Goal: Task Accomplishment & Management: Complete application form

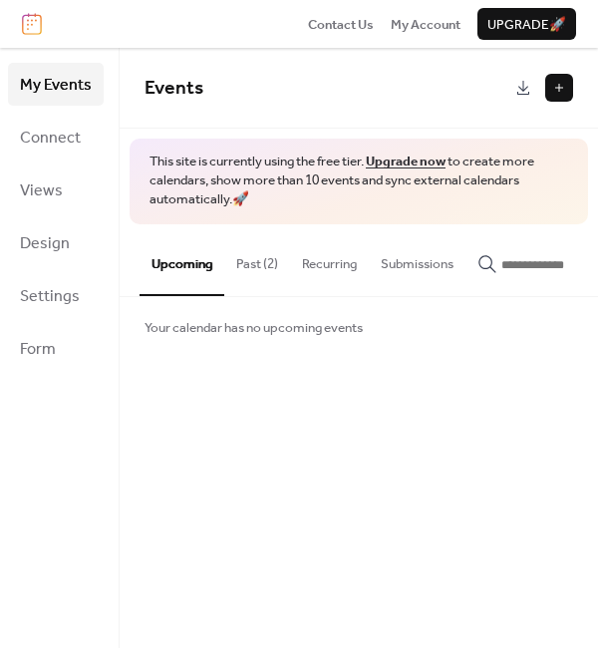
click at [557, 94] on button at bounding box center [559, 88] width 28 height 28
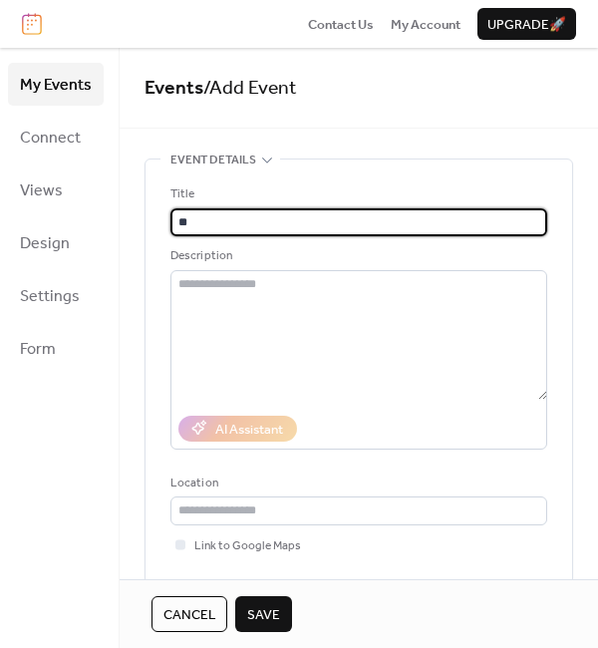
type input "*"
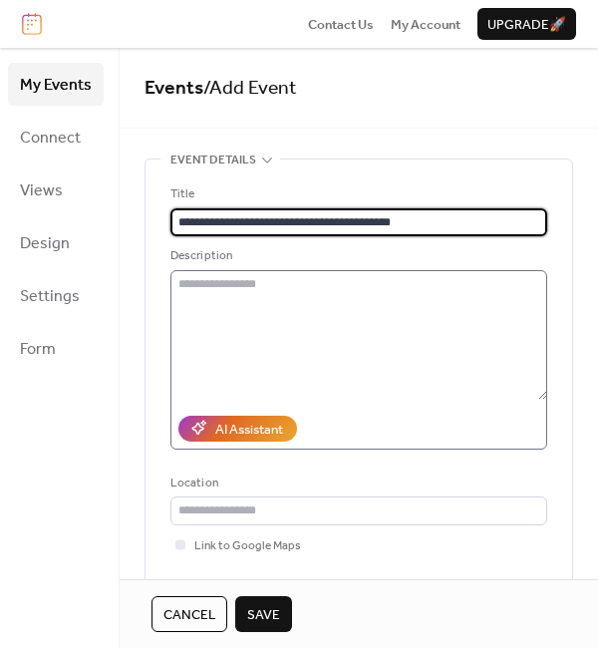
type input "**********"
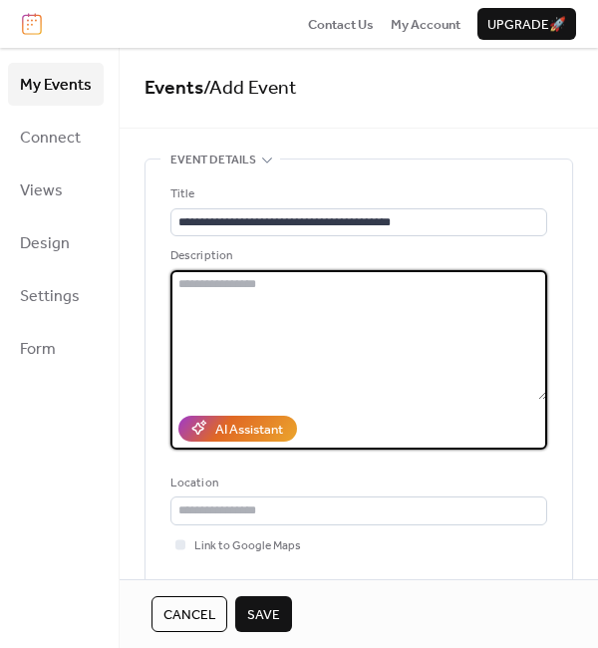
click at [207, 292] on textarea at bounding box center [358, 335] width 377 height 130
paste textarea "**********"
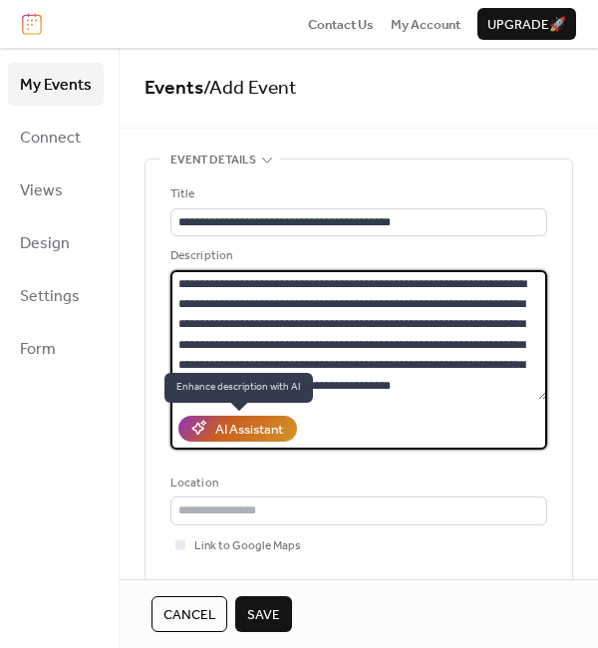
scroll to position [2376, 0]
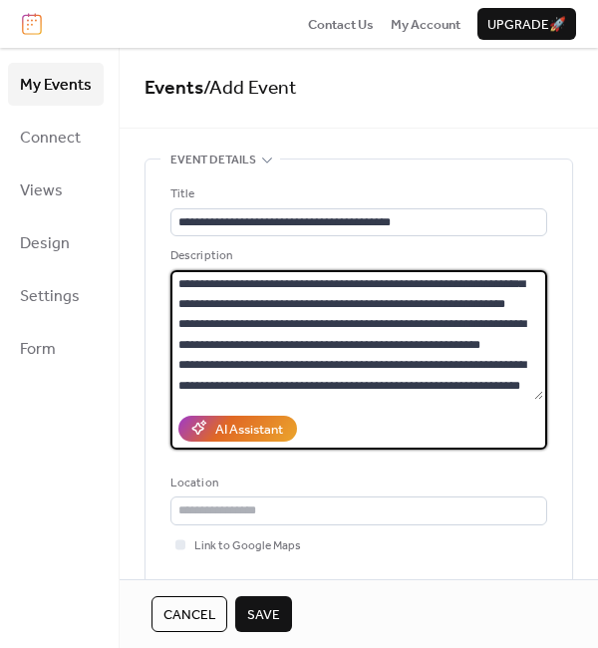
click at [249, 303] on textarea at bounding box center [356, 335] width 373 height 130
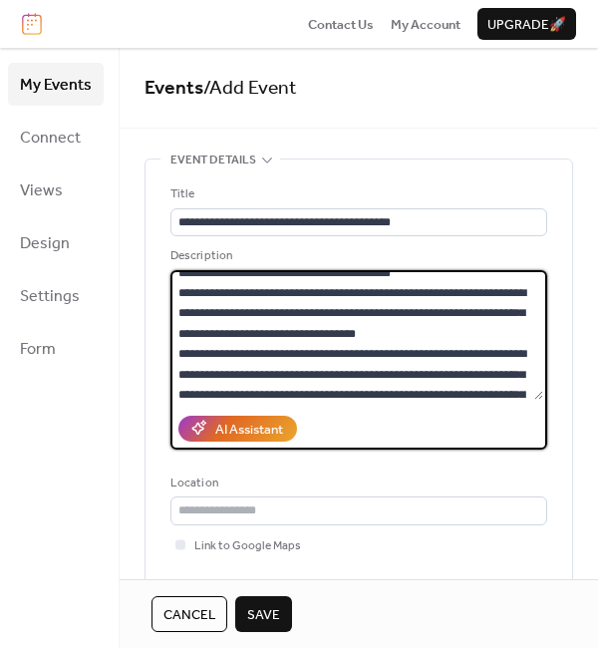
click at [393, 302] on textarea at bounding box center [356, 335] width 373 height 130
click at [404, 292] on textarea at bounding box center [356, 335] width 373 height 130
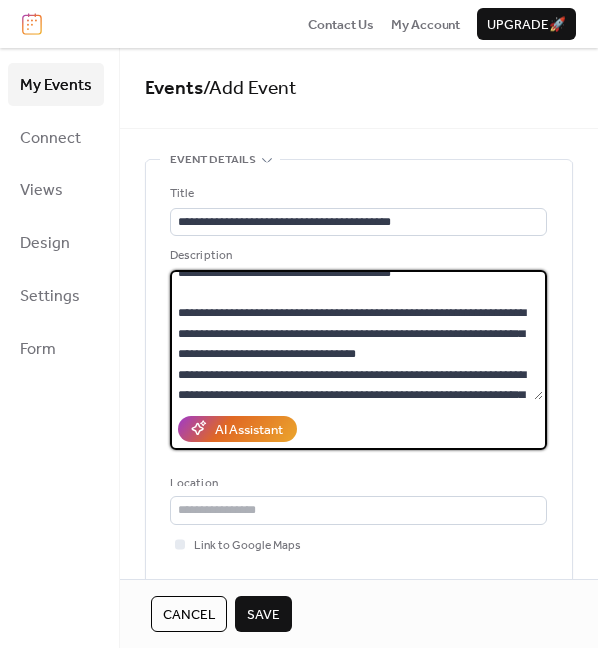
scroll to position [133, 0]
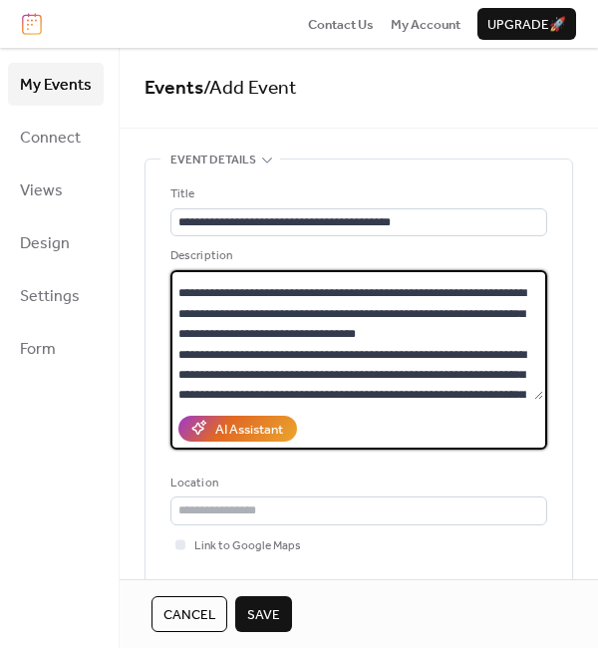
click at [433, 352] on textarea at bounding box center [356, 335] width 373 height 130
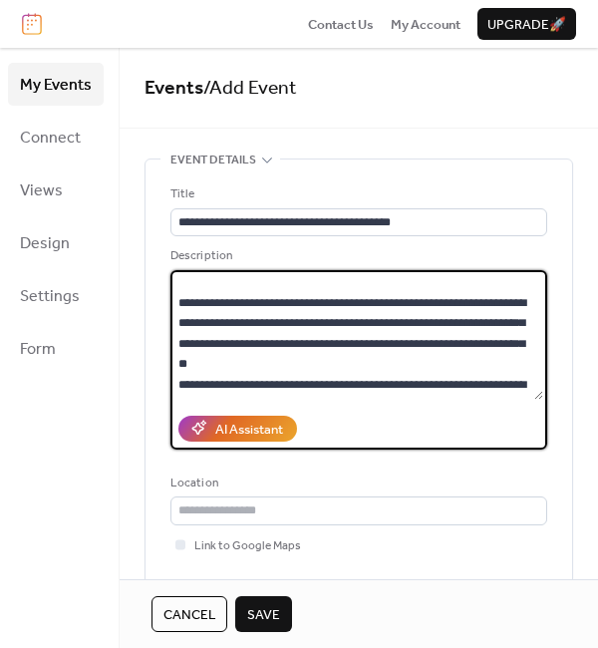
scroll to position [246, 0]
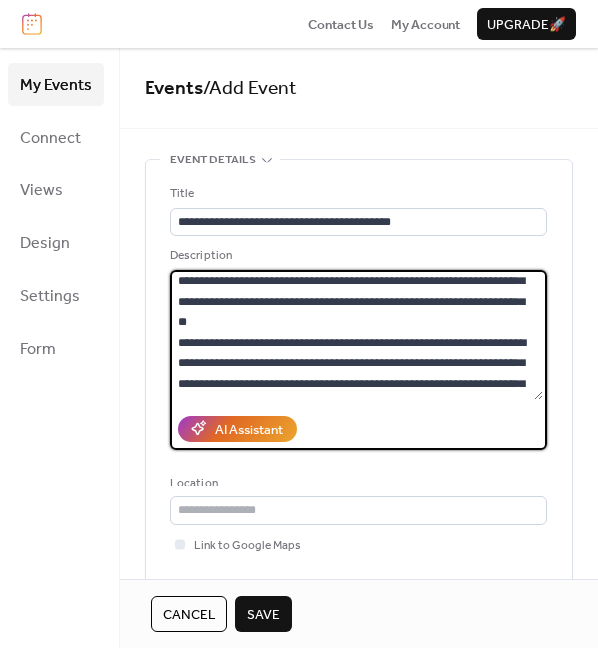
click at [400, 337] on textarea at bounding box center [356, 335] width 373 height 130
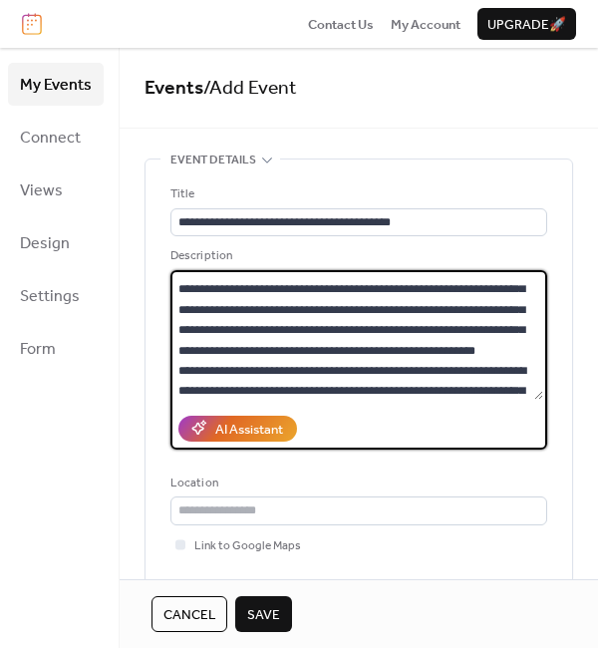
scroll to position [494, 0]
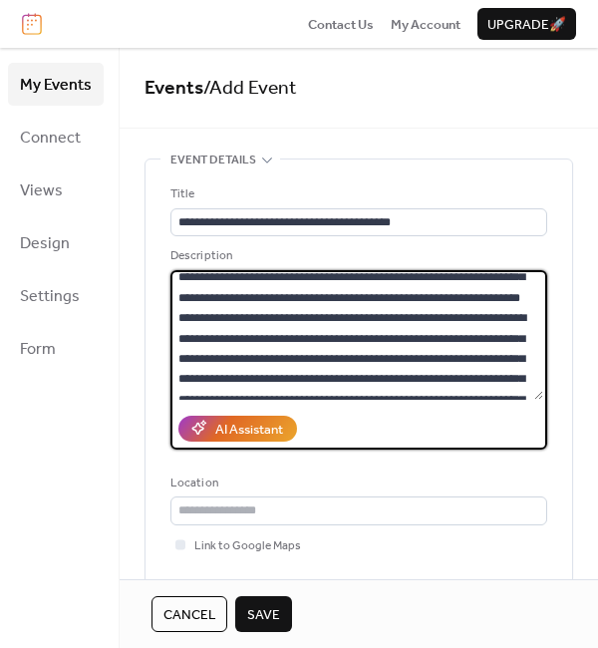
click at [399, 281] on textarea at bounding box center [356, 335] width 373 height 130
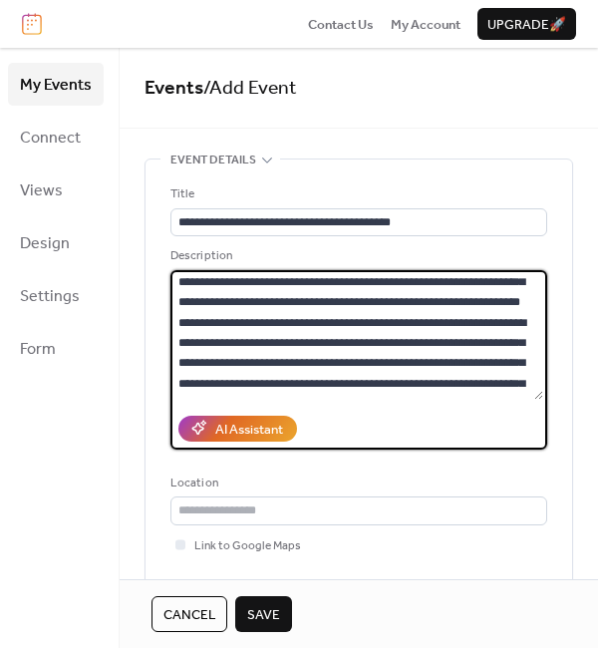
click at [352, 361] on textarea at bounding box center [356, 335] width 373 height 130
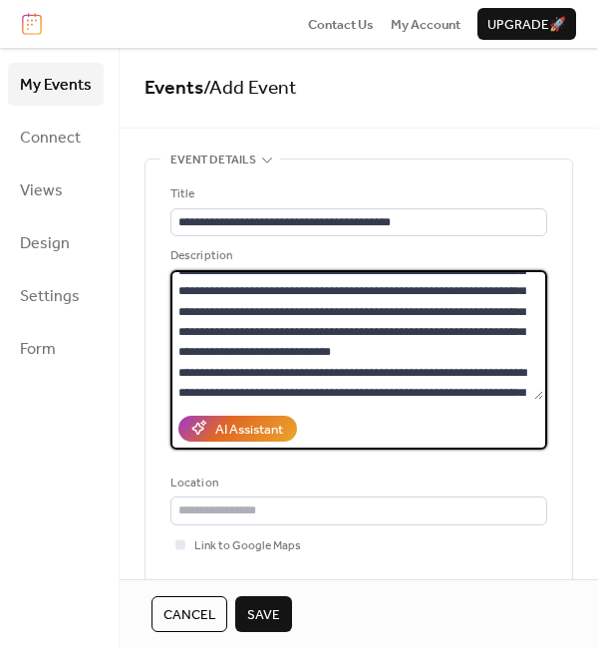
scroll to position [736, 0]
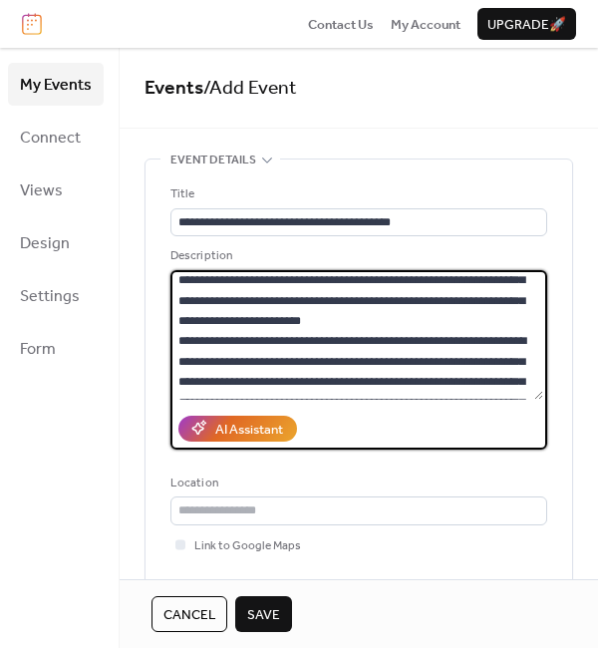
click at [370, 318] on textarea at bounding box center [356, 335] width 373 height 130
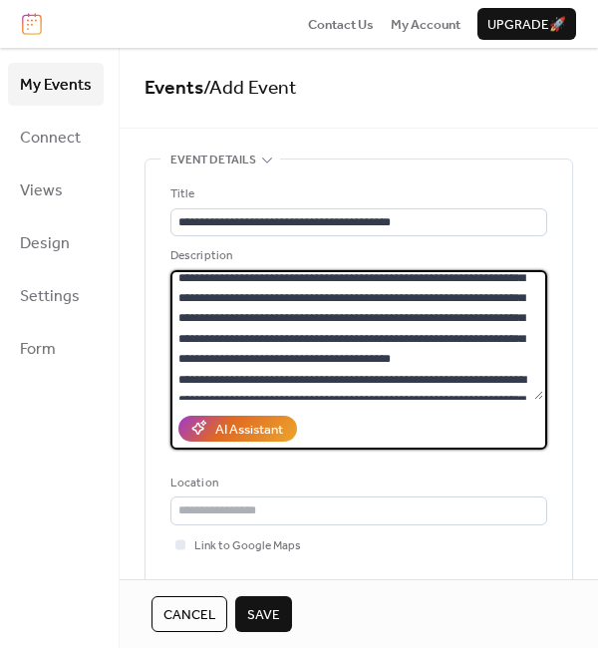
scroll to position [890, 0]
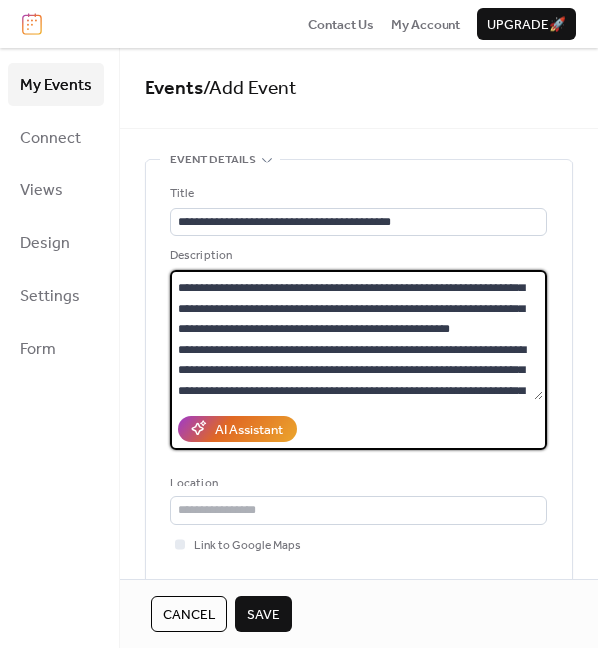
click at [437, 291] on textarea at bounding box center [356, 335] width 373 height 130
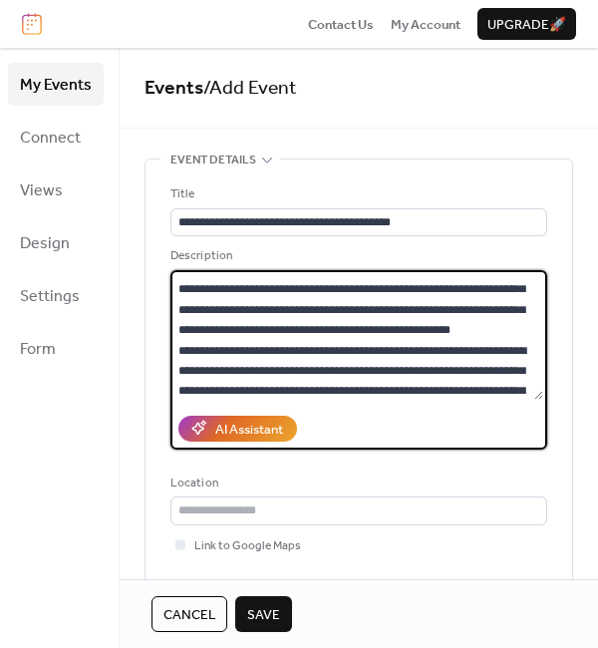
scroll to position [1042, 0]
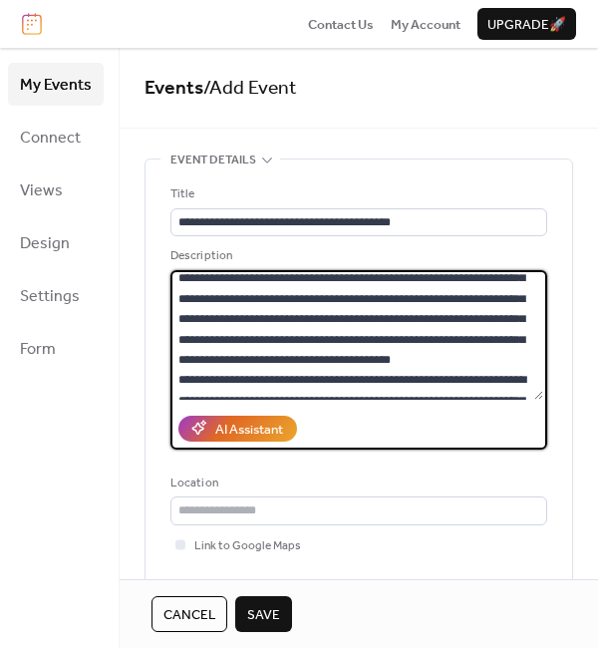
click at [448, 315] on textarea at bounding box center [356, 335] width 373 height 130
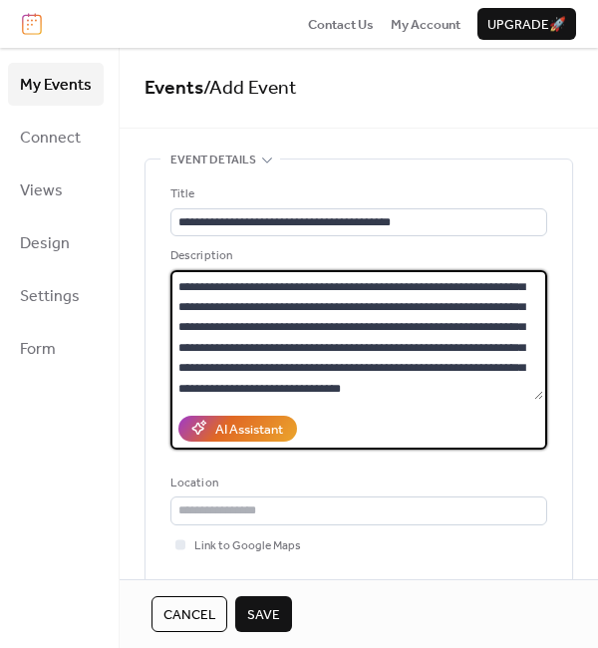
click at [428, 365] on textarea at bounding box center [356, 335] width 373 height 130
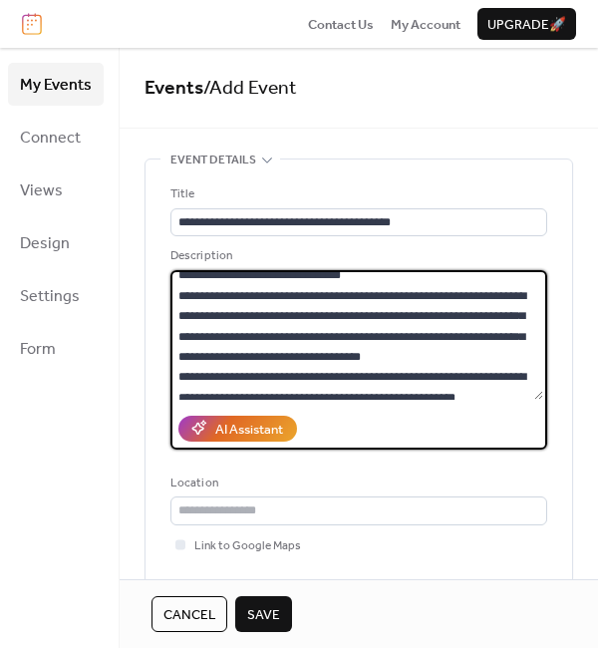
scroll to position [1463, 0]
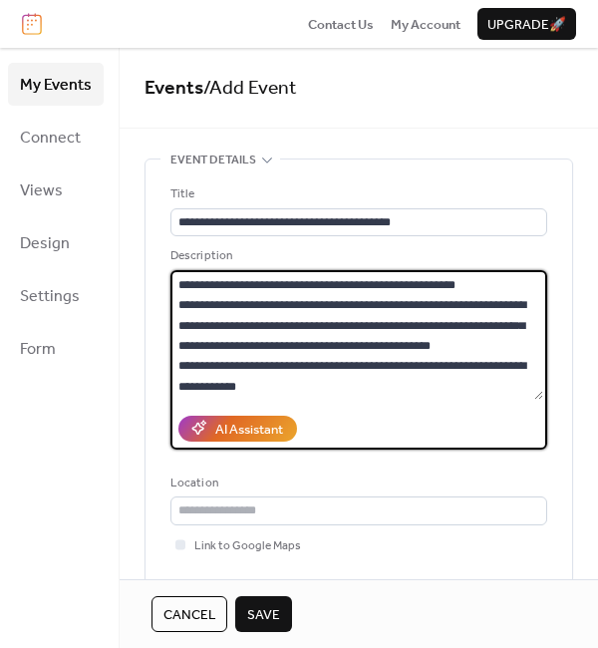
click at [322, 301] on textarea at bounding box center [356, 335] width 373 height 130
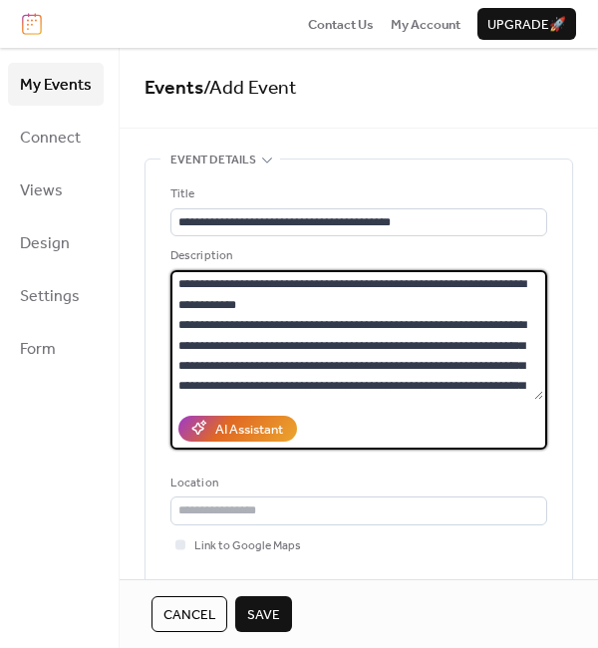
scroll to position [1619, 0]
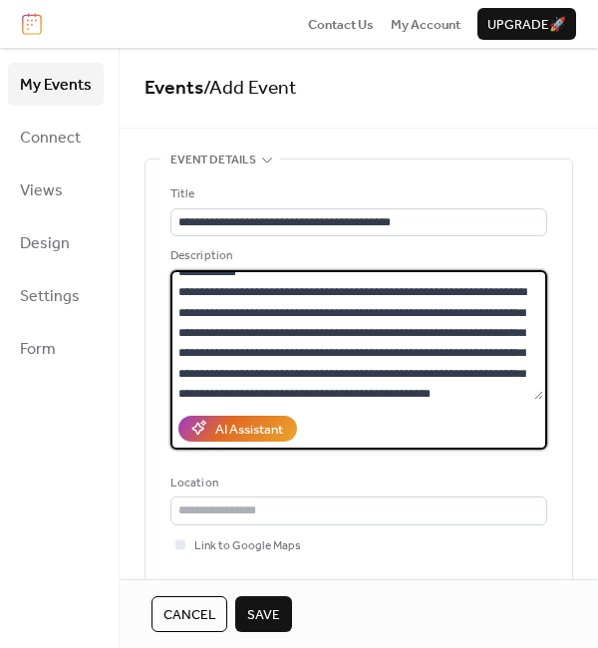
click at [482, 272] on textarea at bounding box center [356, 335] width 373 height 130
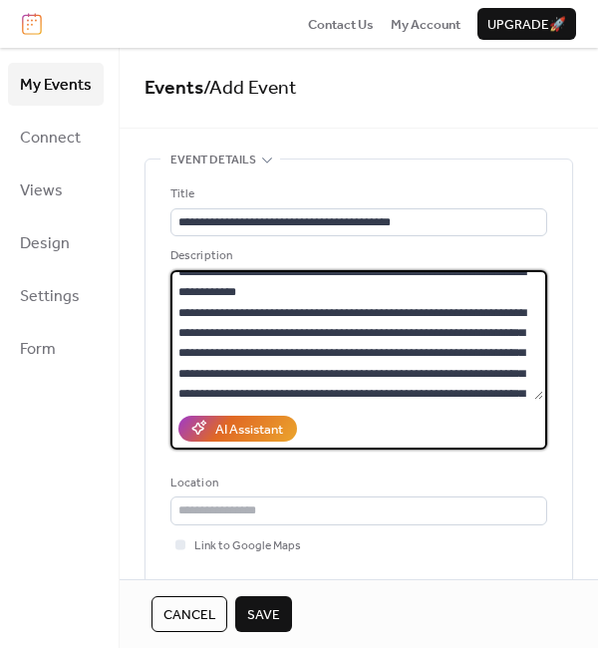
scroll to position [1628, 0]
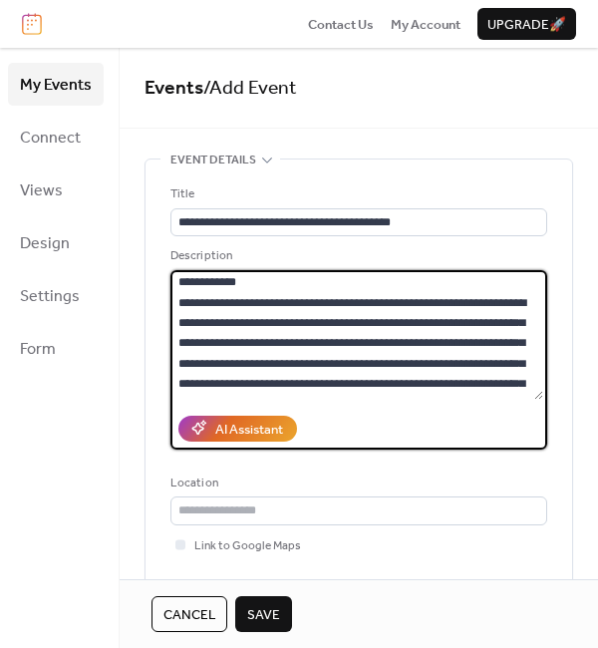
click at [503, 323] on textarea at bounding box center [356, 335] width 373 height 130
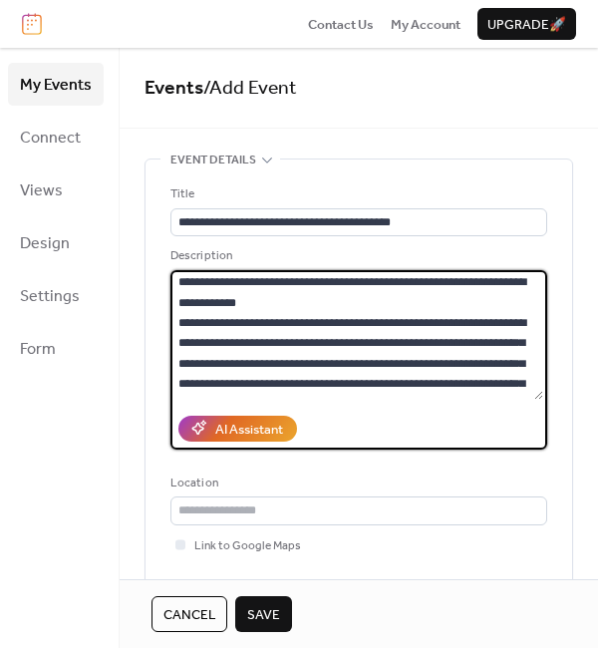
scroll to position [1741, 0]
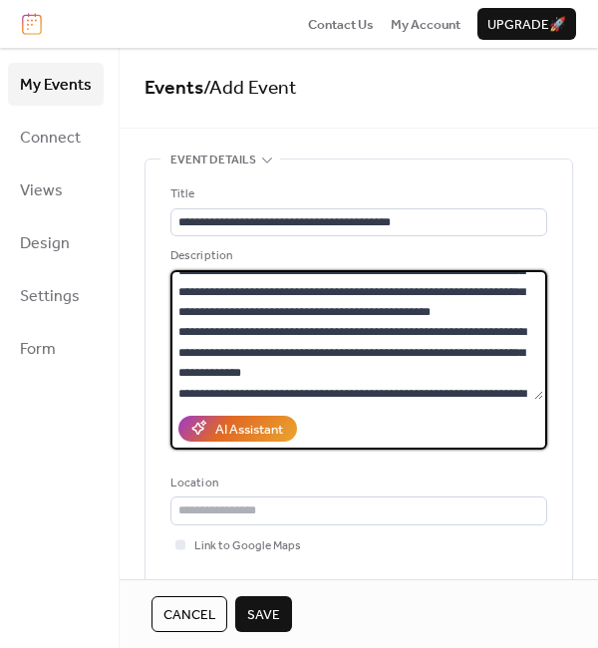
click at [308, 308] on textarea at bounding box center [356, 335] width 373 height 130
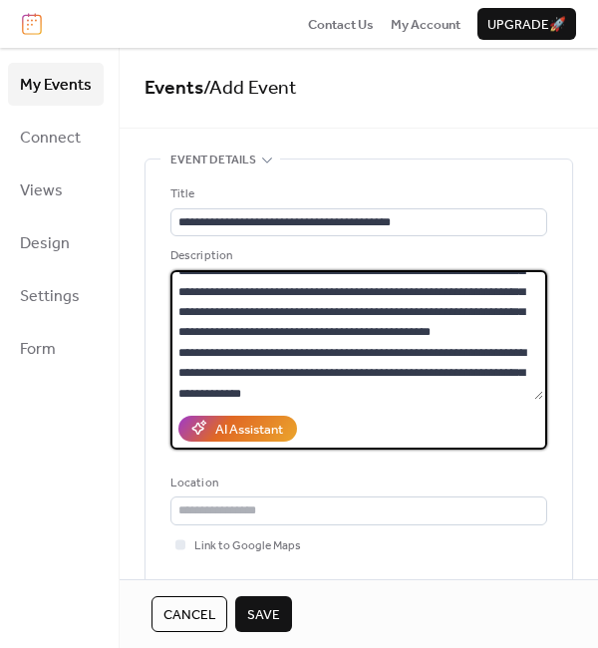
scroll to position [1762, 0]
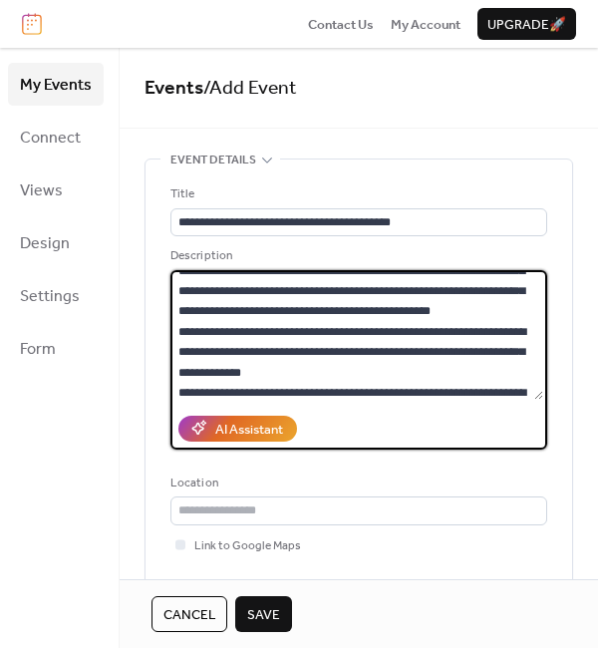
click at [310, 351] on textarea at bounding box center [356, 335] width 373 height 130
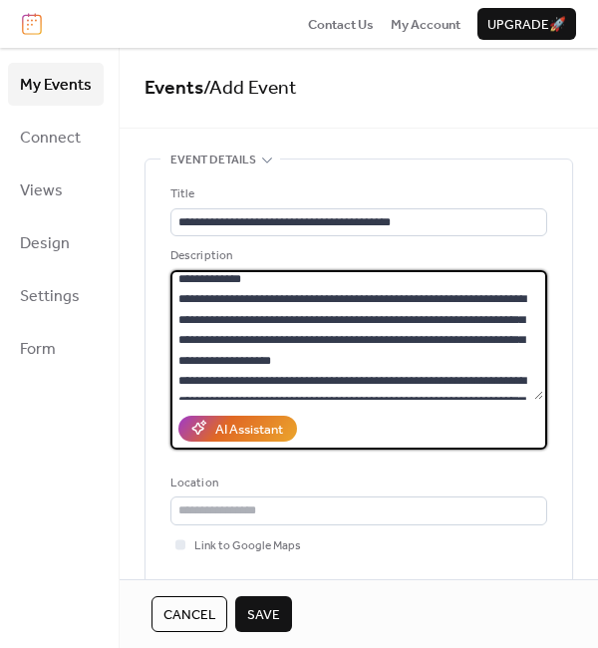
scroll to position [1989, 0]
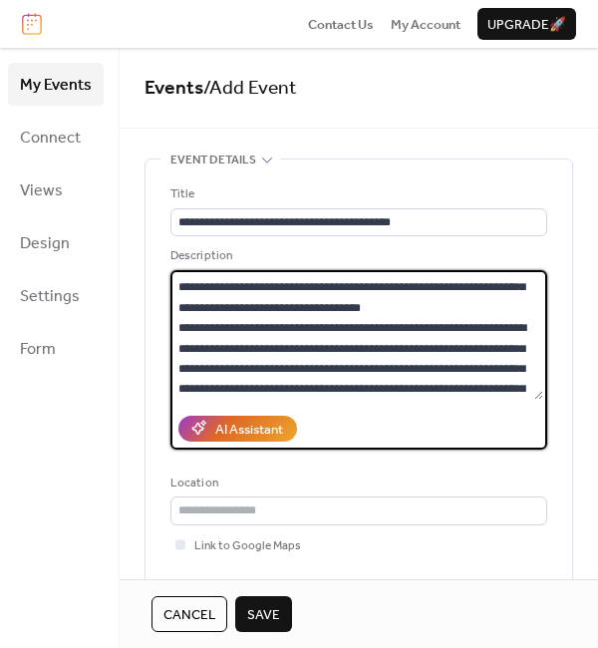
click at [268, 285] on textarea at bounding box center [356, 335] width 373 height 130
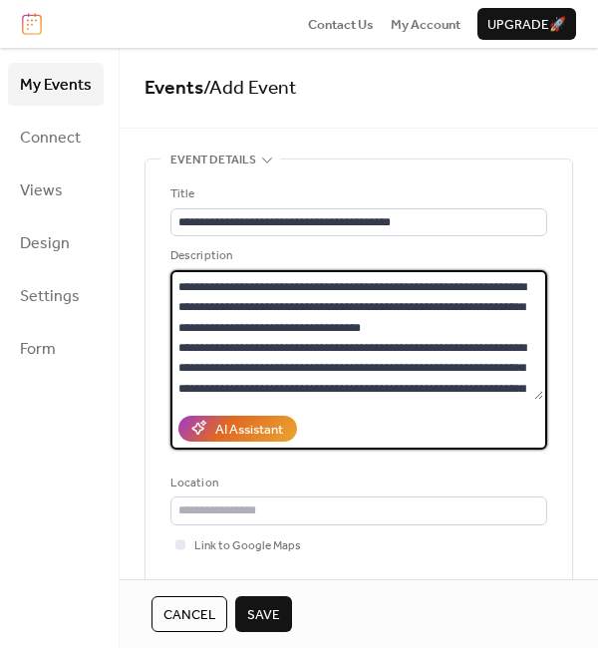
scroll to position [2030, 0]
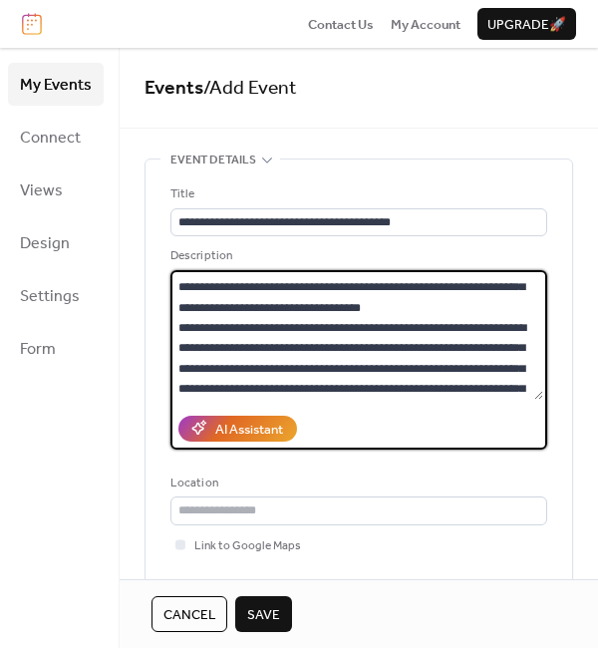
click at [369, 340] on textarea at bounding box center [356, 335] width 373 height 130
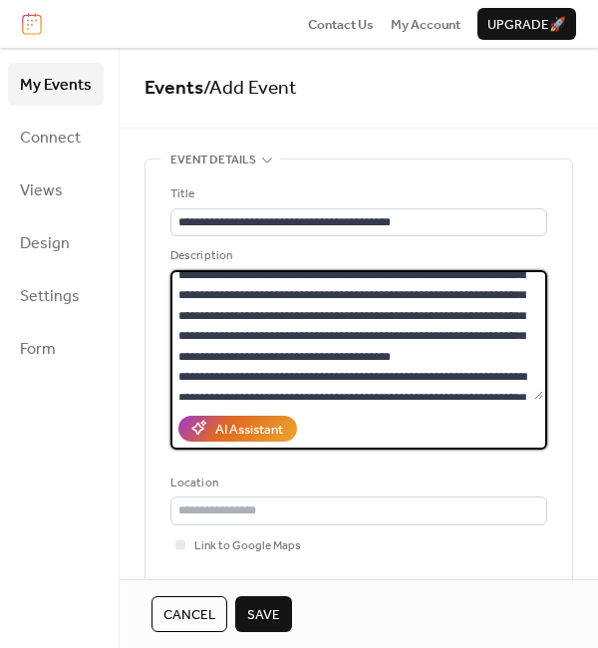
click at [430, 312] on textarea at bounding box center [356, 335] width 373 height 130
click at [506, 374] on textarea at bounding box center [356, 335] width 373 height 130
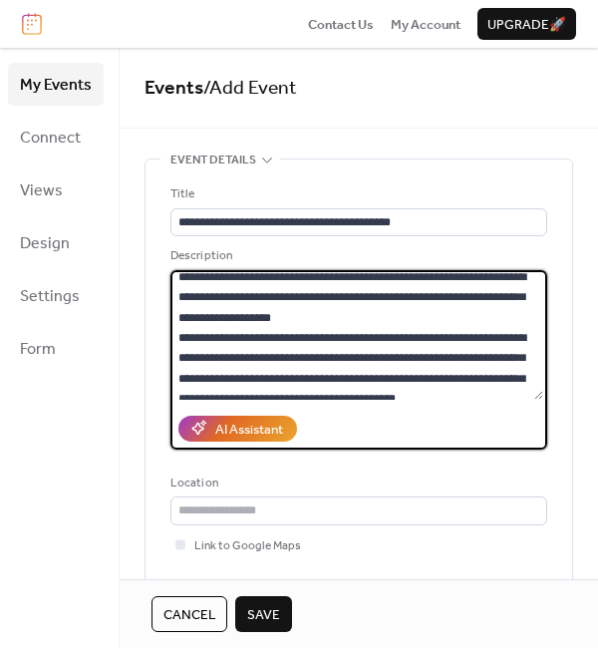
scroll to position [2480, 0]
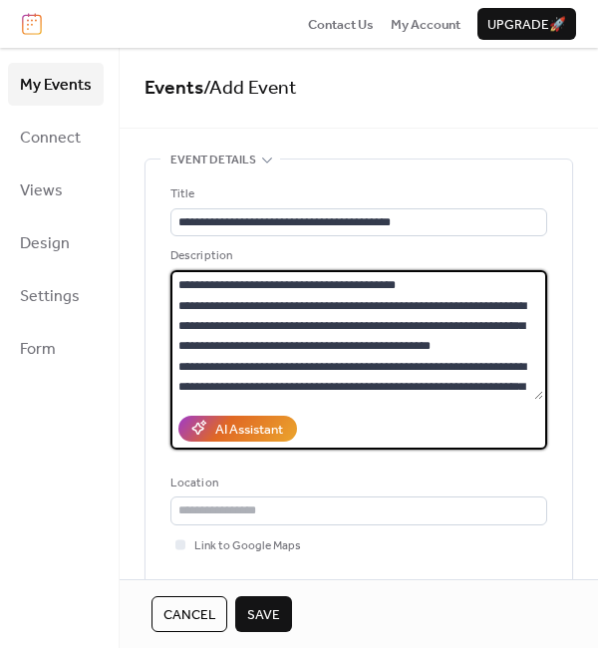
click at [352, 348] on textarea at bounding box center [356, 335] width 373 height 130
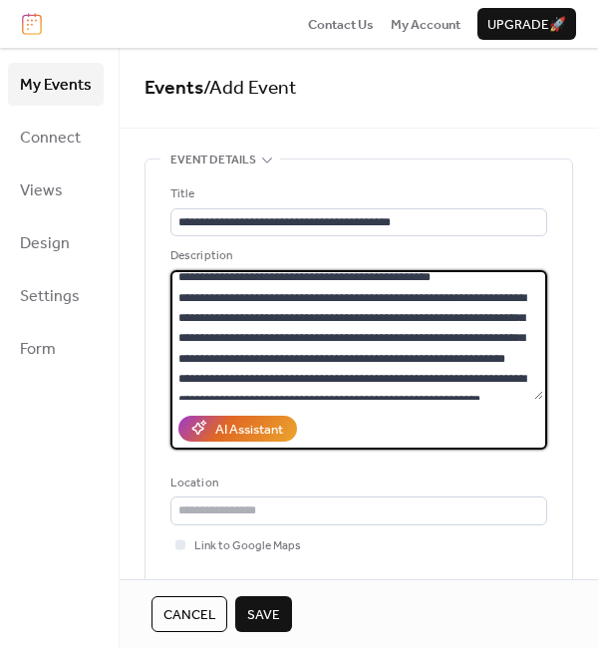
scroll to position [2634, 0]
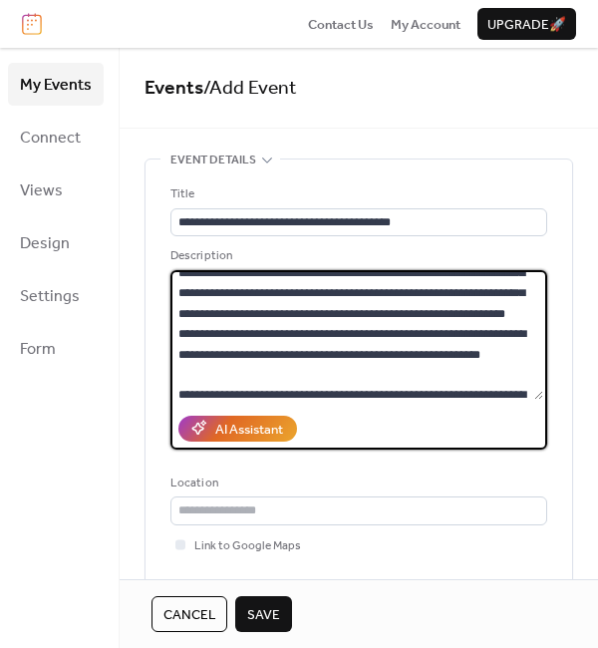
click at [357, 297] on textarea at bounding box center [356, 335] width 373 height 130
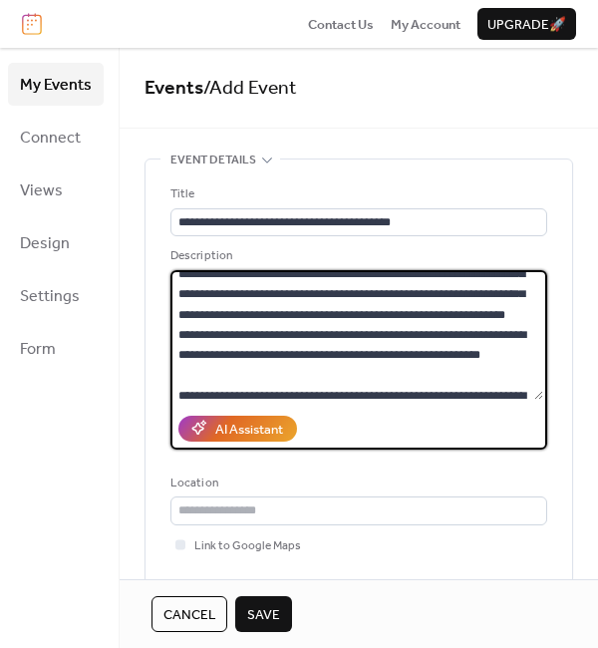
scroll to position [2788, 0]
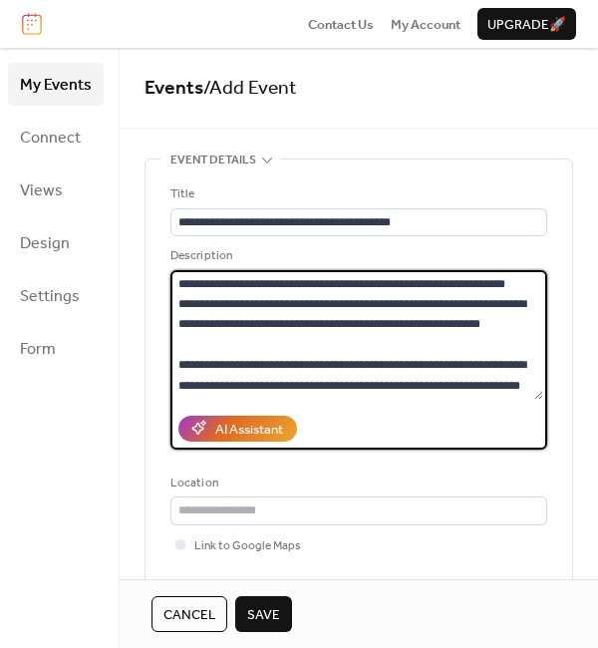
click at [371, 275] on textarea at bounding box center [356, 335] width 373 height 130
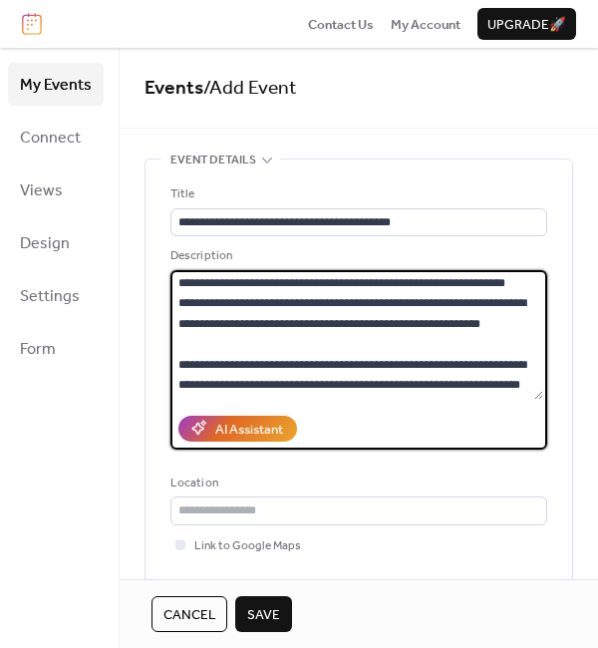
scroll to position [2807, 0]
click at [378, 359] on textarea at bounding box center [356, 335] width 373 height 130
click at [341, 351] on textarea at bounding box center [356, 335] width 373 height 130
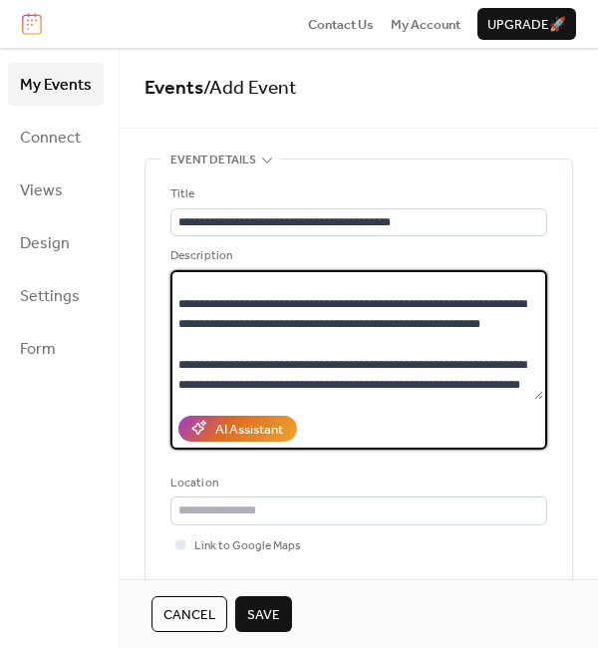
scroll to position [3110, 0]
click at [314, 365] on textarea at bounding box center [356, 335] width 373 height 130
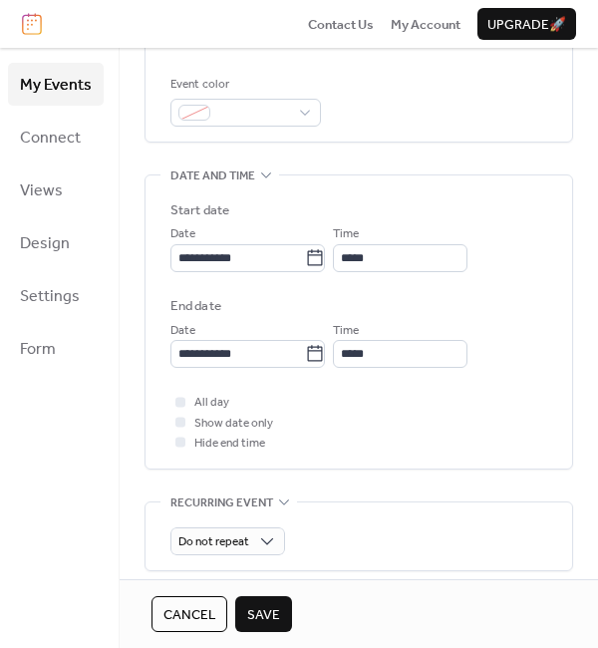
scroll to position [558, 0]
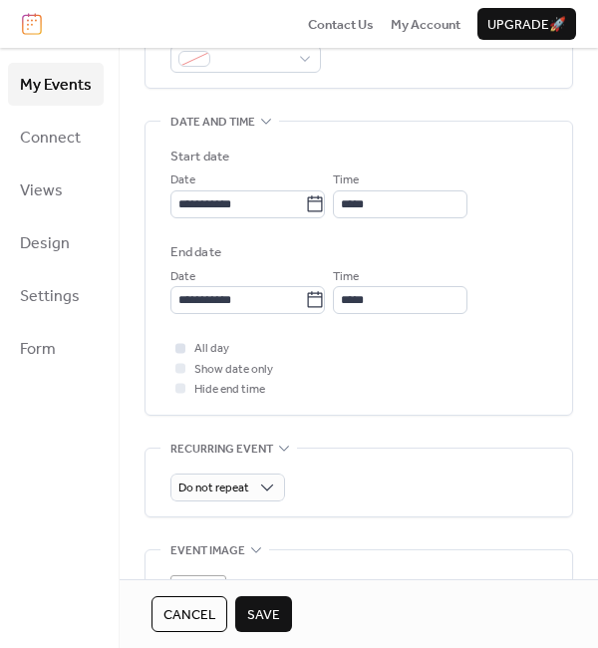
type textarea "**********"
click at [176, 347] on div at bounding box center [180, 348] width 10 height 10
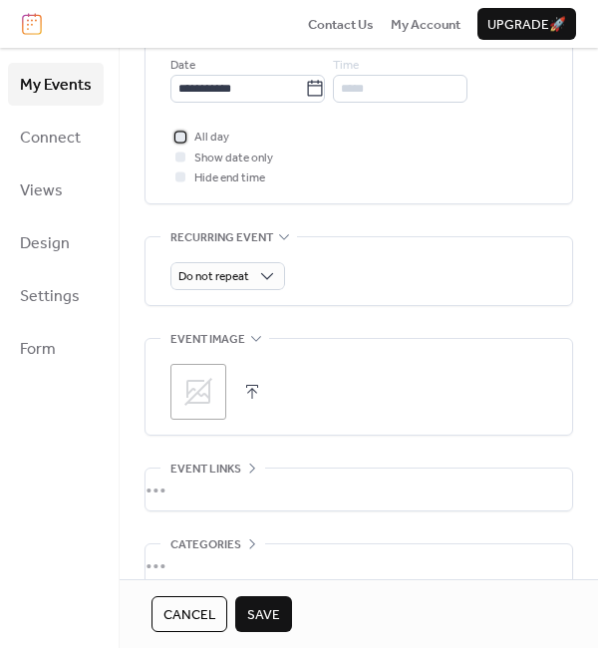
scroll to position [874, 0]
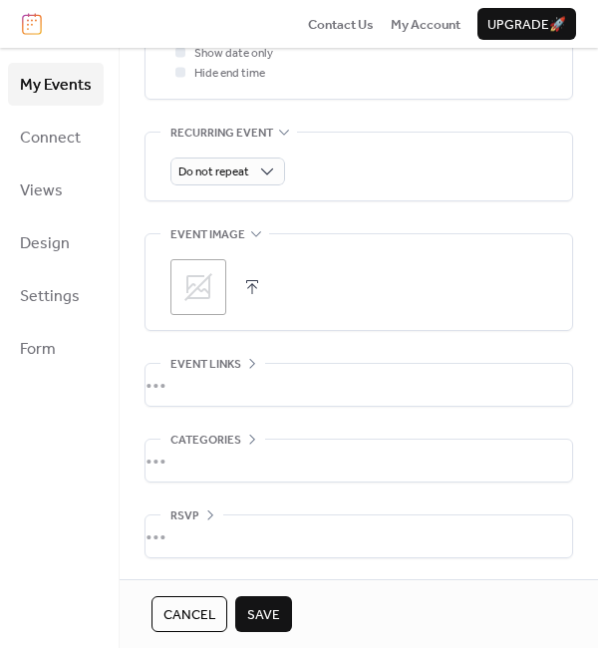
click at [197, 305] on div ";" at bounding box center [198, 287] width 56 height 56
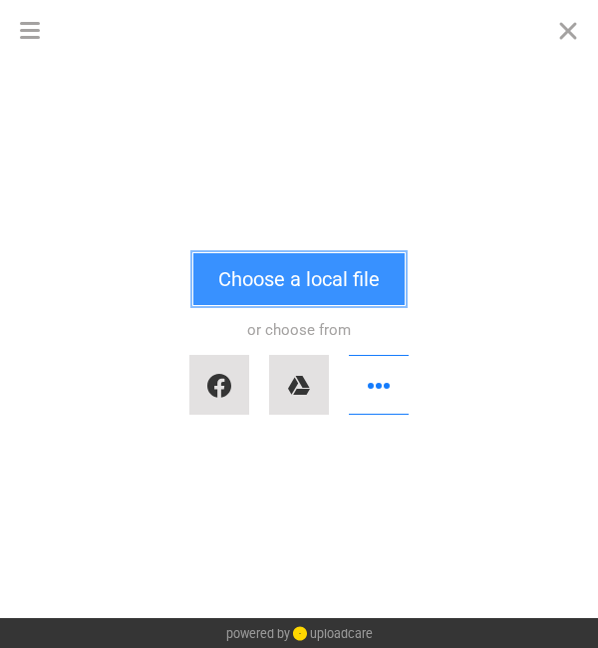
click at [276, 290] on button "Choose a local file" at bounding box center [298, 279] width 211 height 52
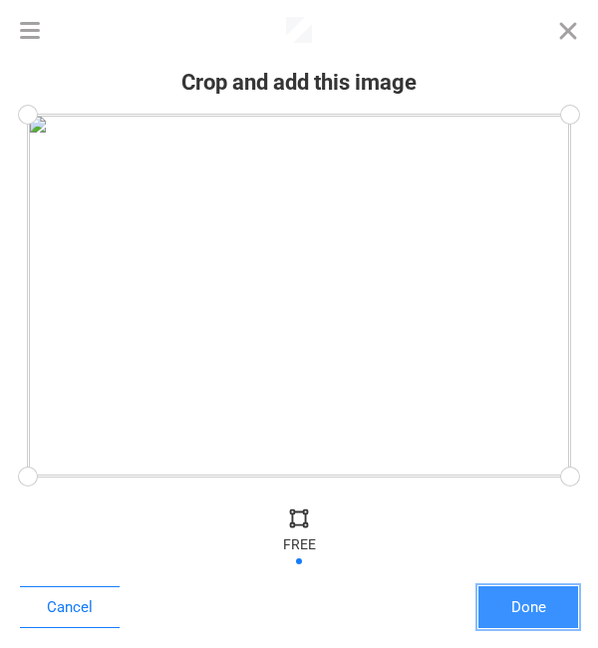
click at [540, 601] on button "Done" at bounding box center [528, 607] width 100 height 42
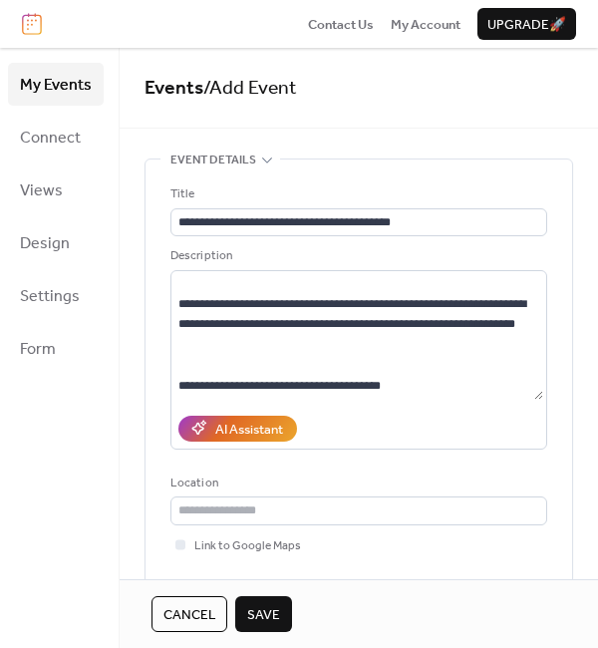
scroll to position [874, 0]
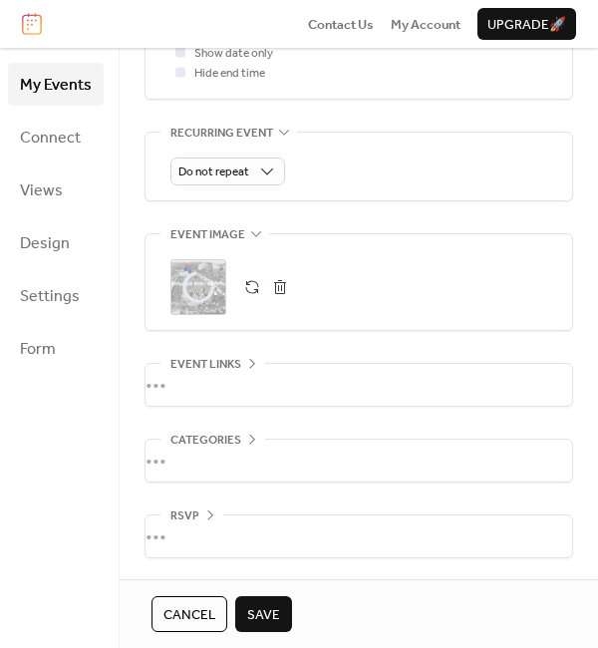
click at [264, 618] on span "Save" at bounding box center [263, 615] width 33 height 20
